Goal: Information Seeking & Learning: Learn about a topic

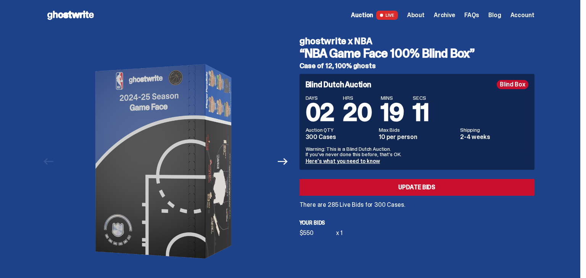
click at [65, 13] on icon at bounding box center [70, 15] width 49 height 12
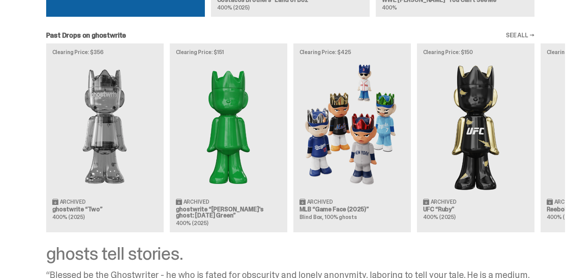
scroll to position [885, 0]
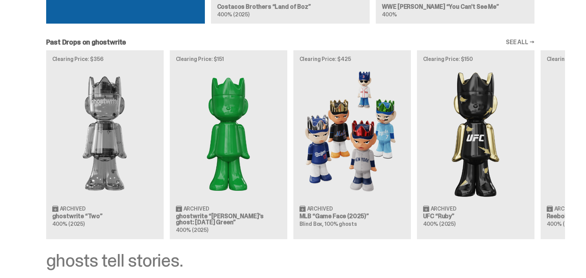
click at [526, 42] on link "SEE ALL →" at bounding box center [520, 42] width 29 height 6
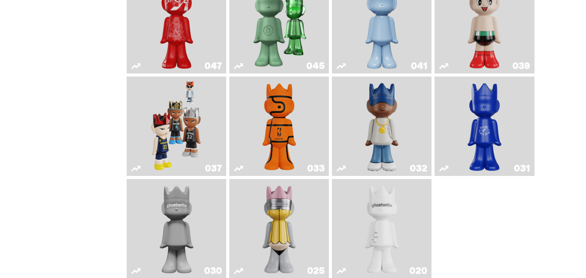
scroll to position [312, 0]
click at [401, 116] on img "Swingman" at bounding box center [381, 126] width 53 height 93
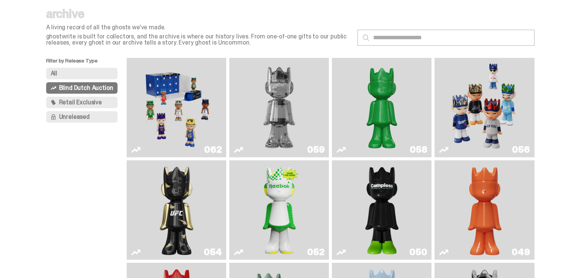
scroll to position [22, 0]
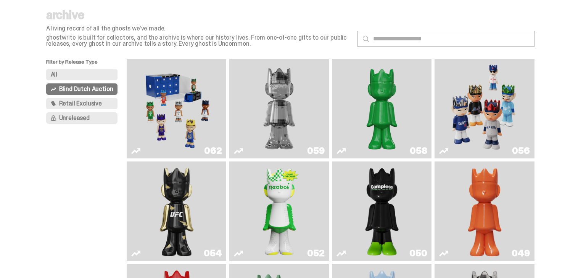
click at [107, 121] on button "Unreleased" at bounding box center [82, 118] width 72 height 11
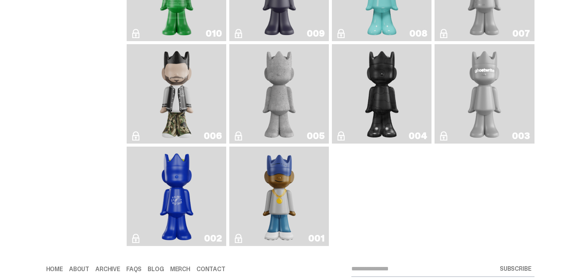
scroll to position [861, 0]
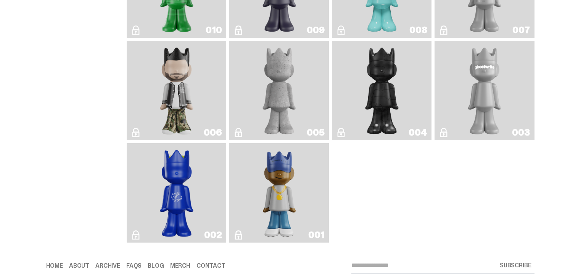
click at [280, 202] on img "Eastside Golf" at bounding box center [279, 192] width 40 height 93
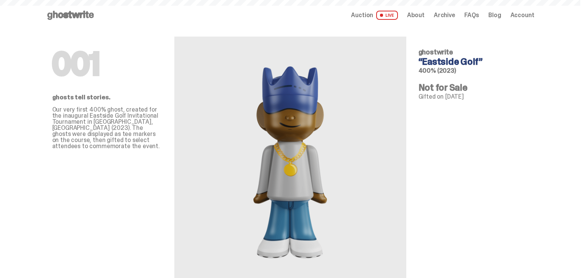
scroll to position [861, 0]
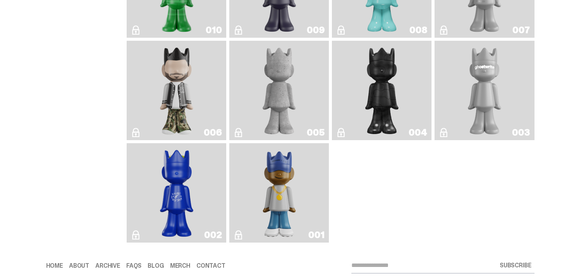
click at [183, 114] on img "Amiri" at bounding box center [176, 90] width 40 height 93
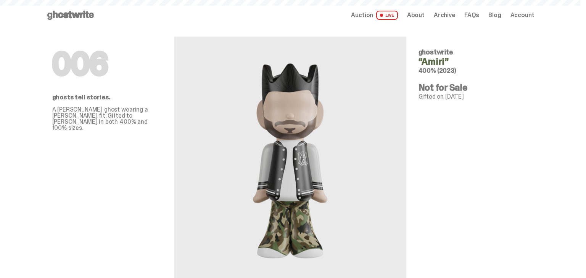
scroll to position [861, 0]
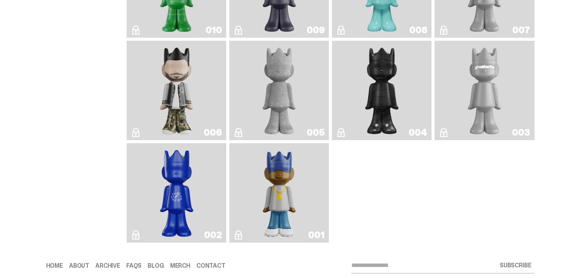
click at [296, 97] on img "Concrete" at bounding box center [279, 90] width 40 height 93
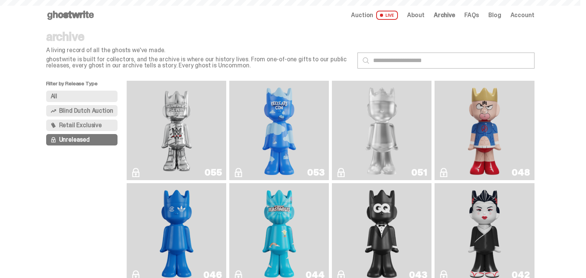
scroll to position [861, 0]
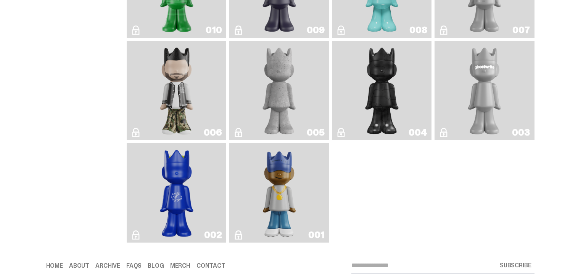
click at [390, 79] on img "Toy Store" at bounding box center [382, 90] width 40 height 93
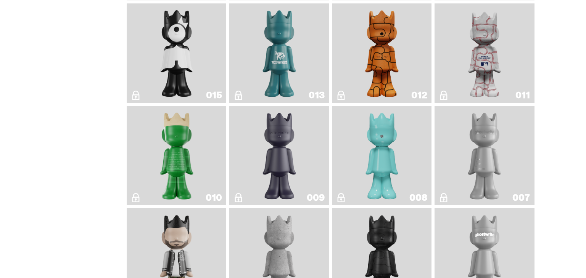
scroll to position [678, 0]
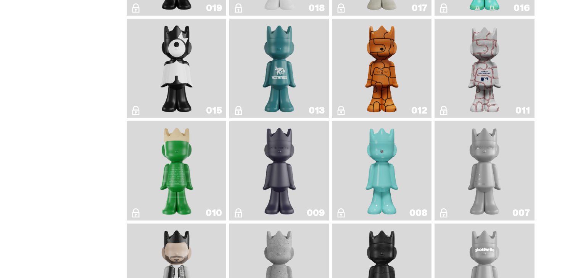
click at [197, 66] on link "015" at bounding box center [176, 68] width 90 height 93
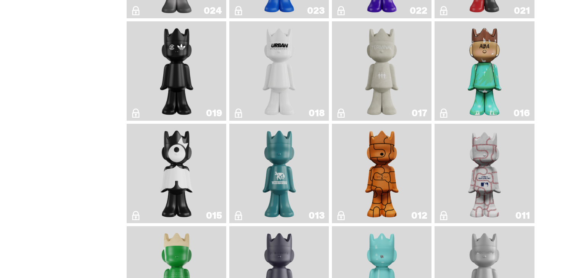
scroll to position [571, 0]
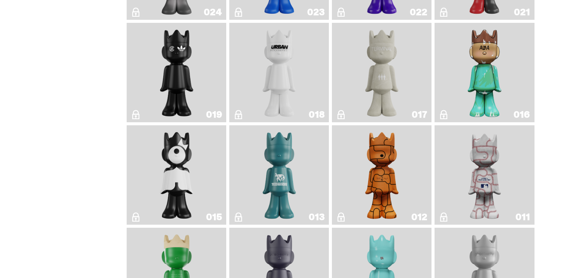
click at [514, 71] on link "016" at bounding box center [484, 72] width 90 height 93
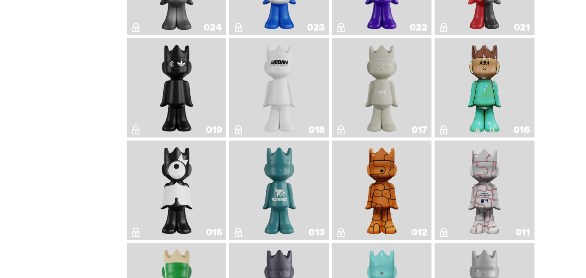
scroll to position [540, 0]
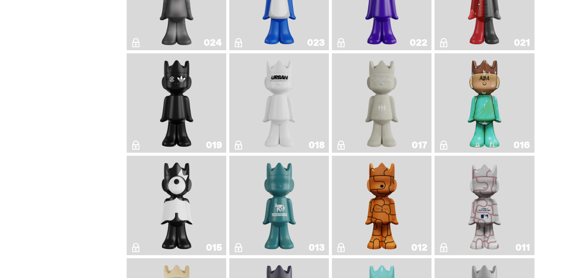
click at [173, 83] on img "Year of the Dragon" at bounding box center [176, 102] width 40 height 93
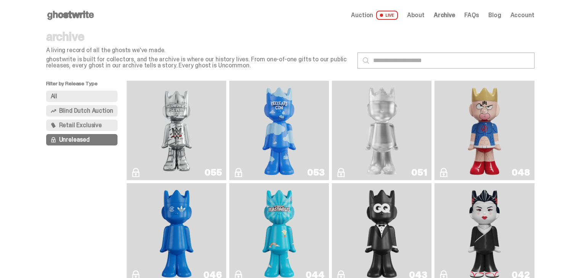
click at [81, 12] on icon at bounding box center [70, 15] width 49 height 12
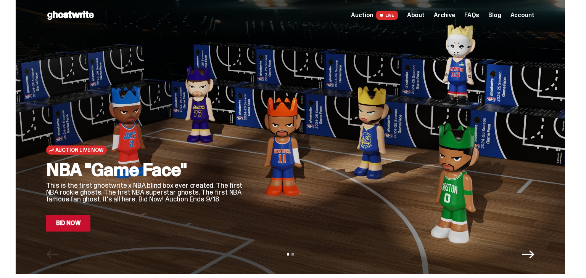
click at [170, 167] on h2 "NBA "Game Face"" at bounding box center [145, 170] width 198 height 18
click at [140, 173] on h2 "NBA "Game Face"" at bounding box center [145, 170] width 198 height 18
click at [114, 175] on h2 "NBA "Game Face"" at bounding box center [145, 170] width 198 height 18
click at [384, 15] on span "LIVE" at bounding box center [387, 15] width 22 height 9
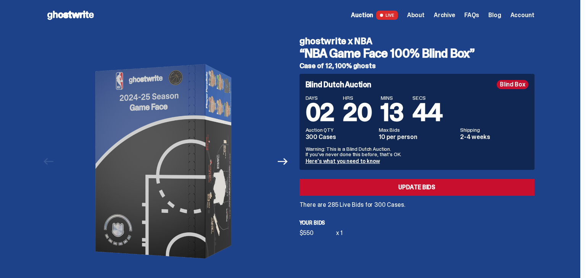
click at [71, 12] on icon at bounding box center [70, 15] width 49 height 12
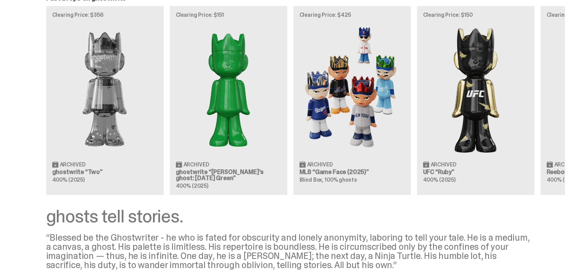
scroll to position [931, 0]
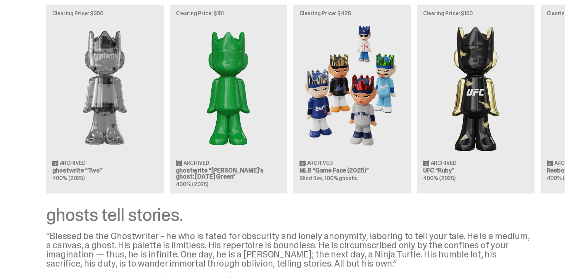
click at [389, 94] on div "Clearing Price: $356 Archived ghostwrite “Two” 400% (2025) Clearing Price: $151…" at bounding box center [290, 99] width 549 height 189
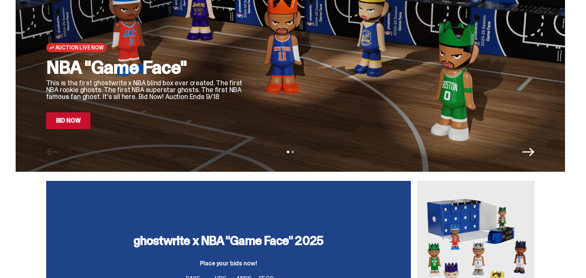
scroll to position [76, 0]
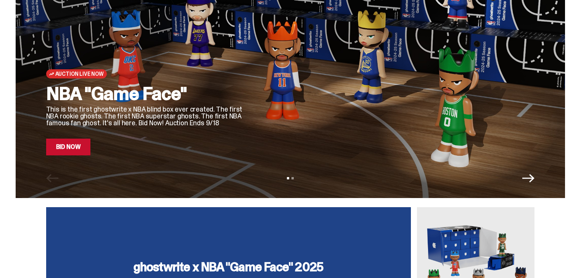
click at [103, 85] on h2 "NBA "Game Face"" at bounding box center [145, 94] width 198 height 18
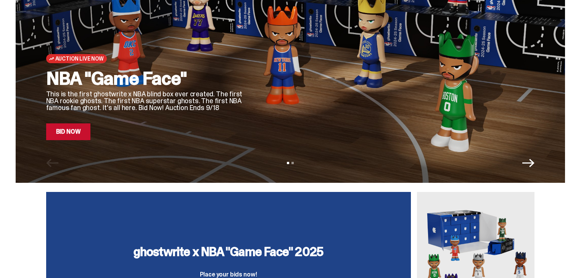
click at [76, 88] on h2 "NBA "Game Face"" at bounding box center [145, 78] width 198 height 18
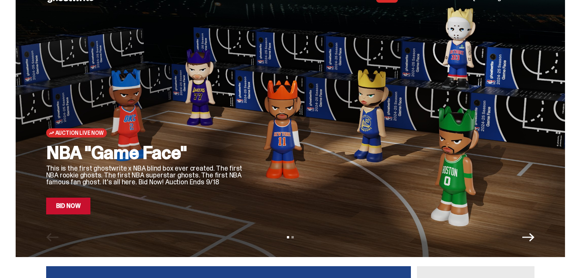
scroll to position [0, 0]
